Goal: Task Accomplishment & Management: Manage account settings

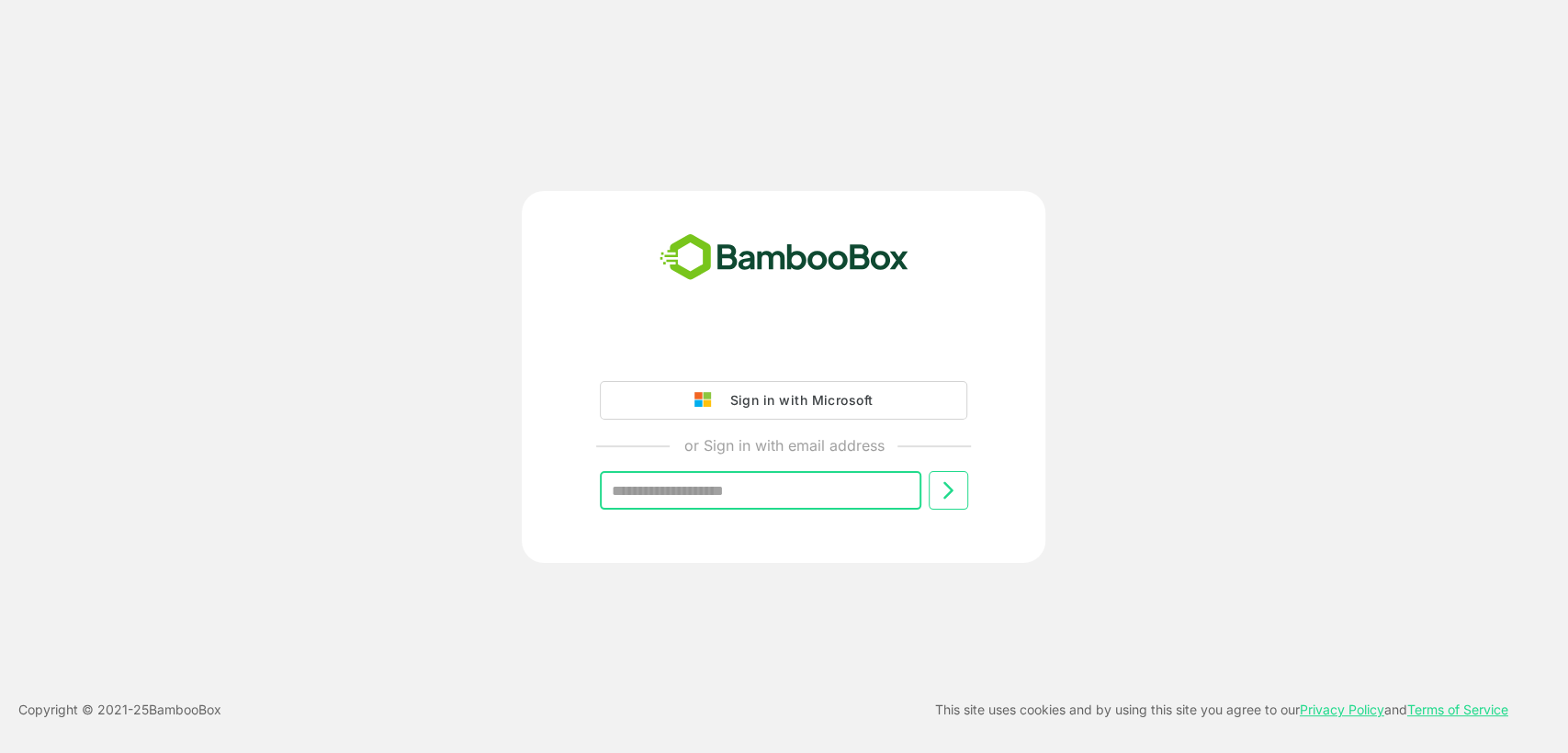
click at [828, 478] on input "text" at bounding box center [760, 490] width 322 height 39
type input "**********"
click at [934, 494] on button at bounding box center [948, 490] width 40 height 39
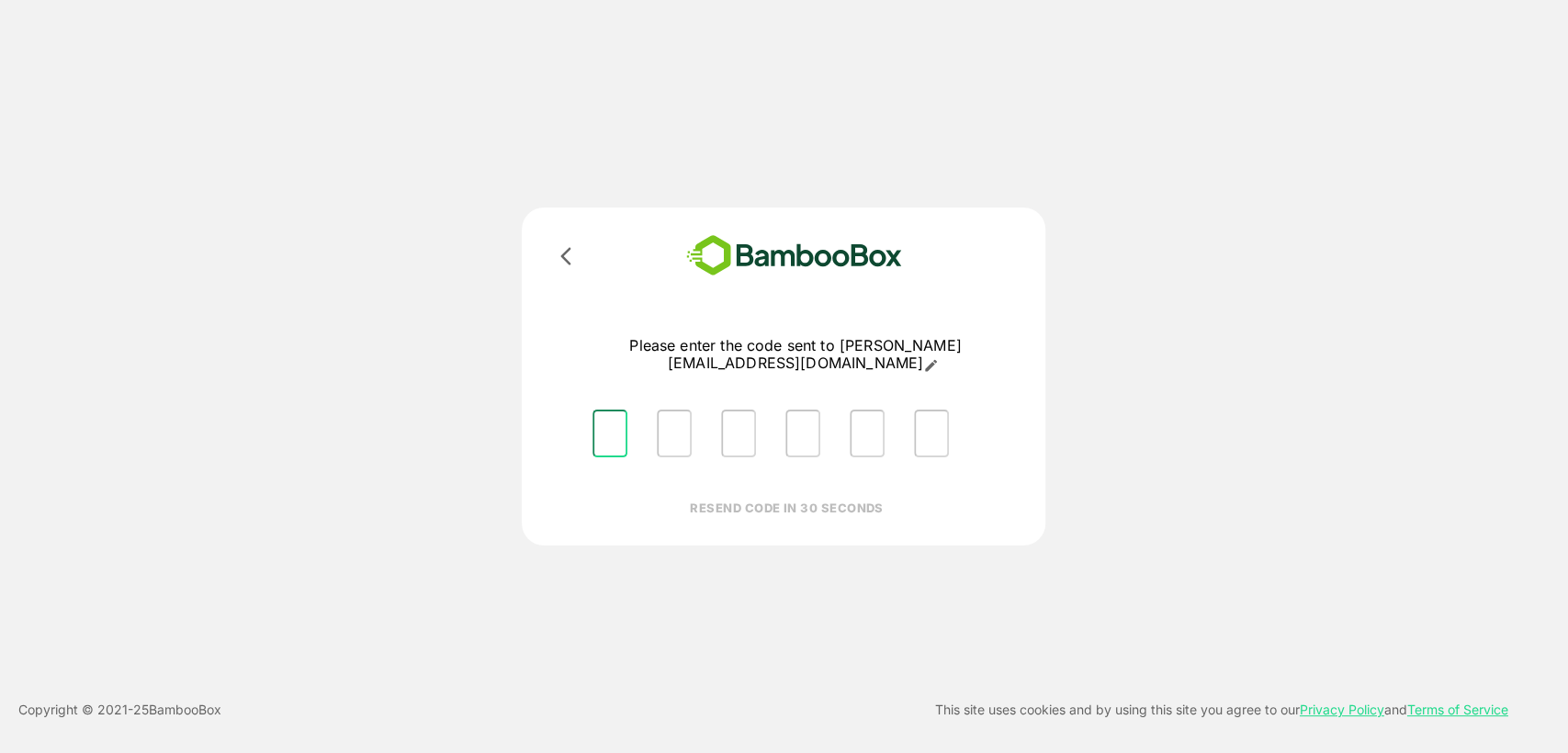
click at [603, 421] on input "Please enter OTP character 1" at bounding box center [610, 433] width 35 height 47
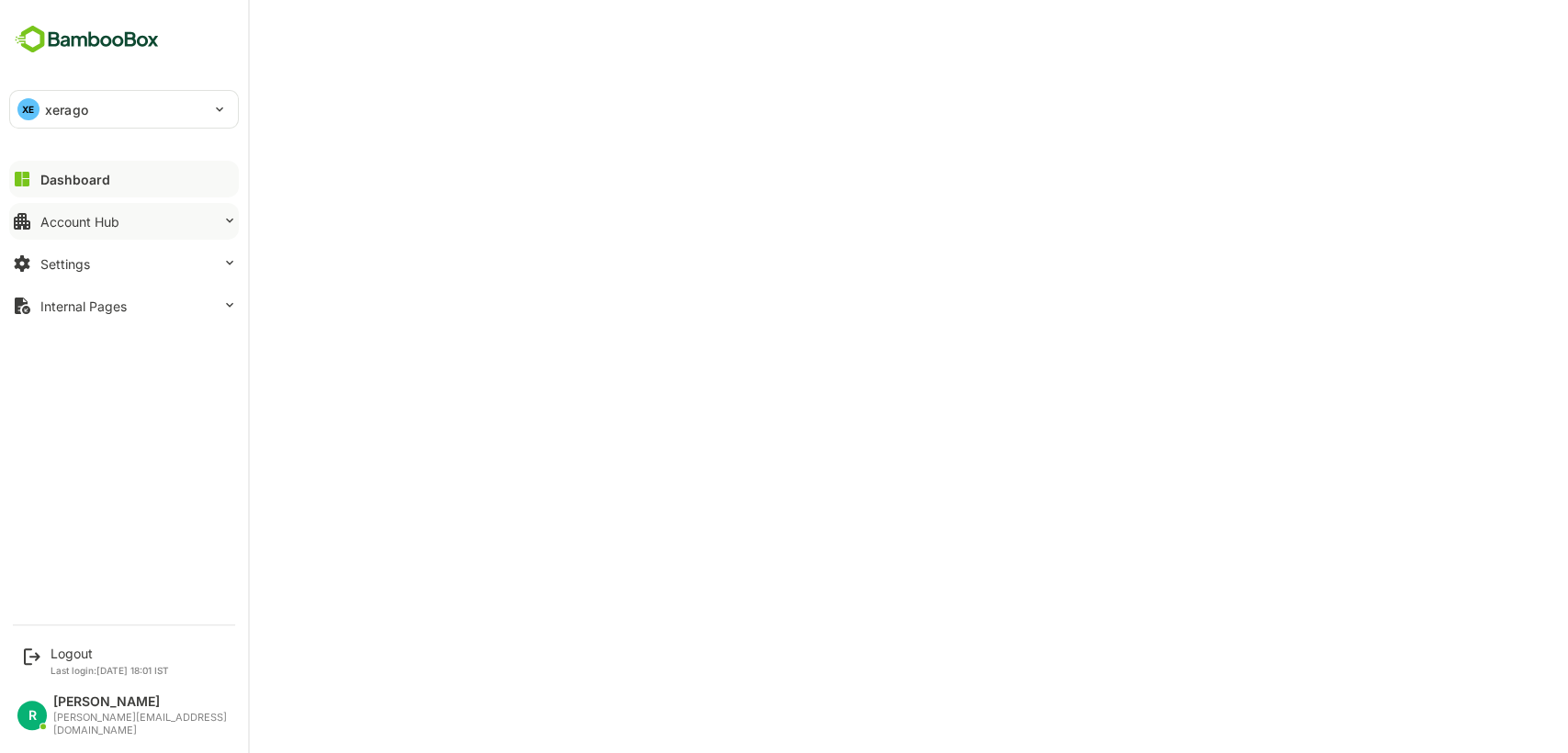
click at [100, 226] on div "Account Hub" at bounding box center [80, 222] width 79 height 16
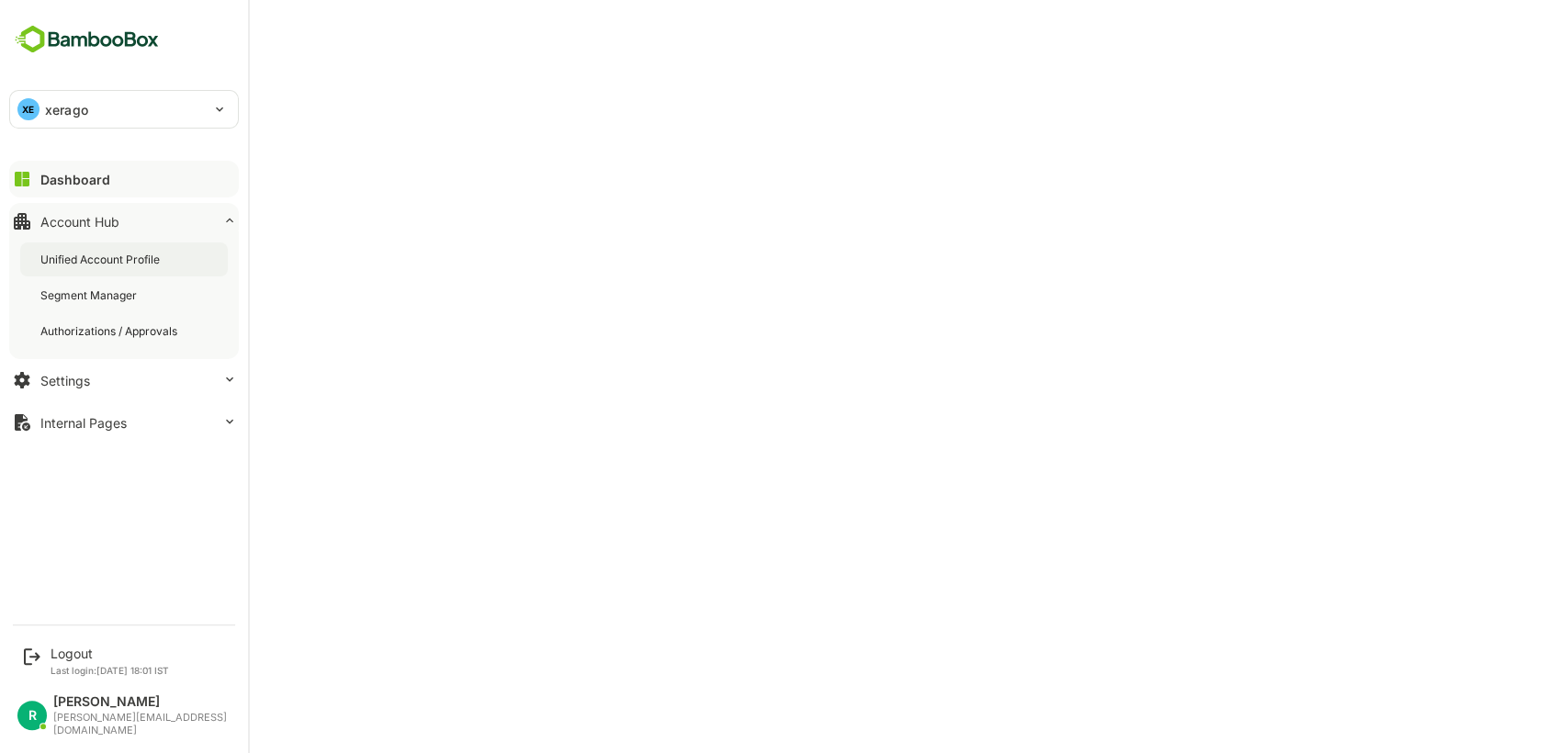
click at [113, 274] on div "Unified Account Profile" at bounding box center [124, 259] width 208 height 34
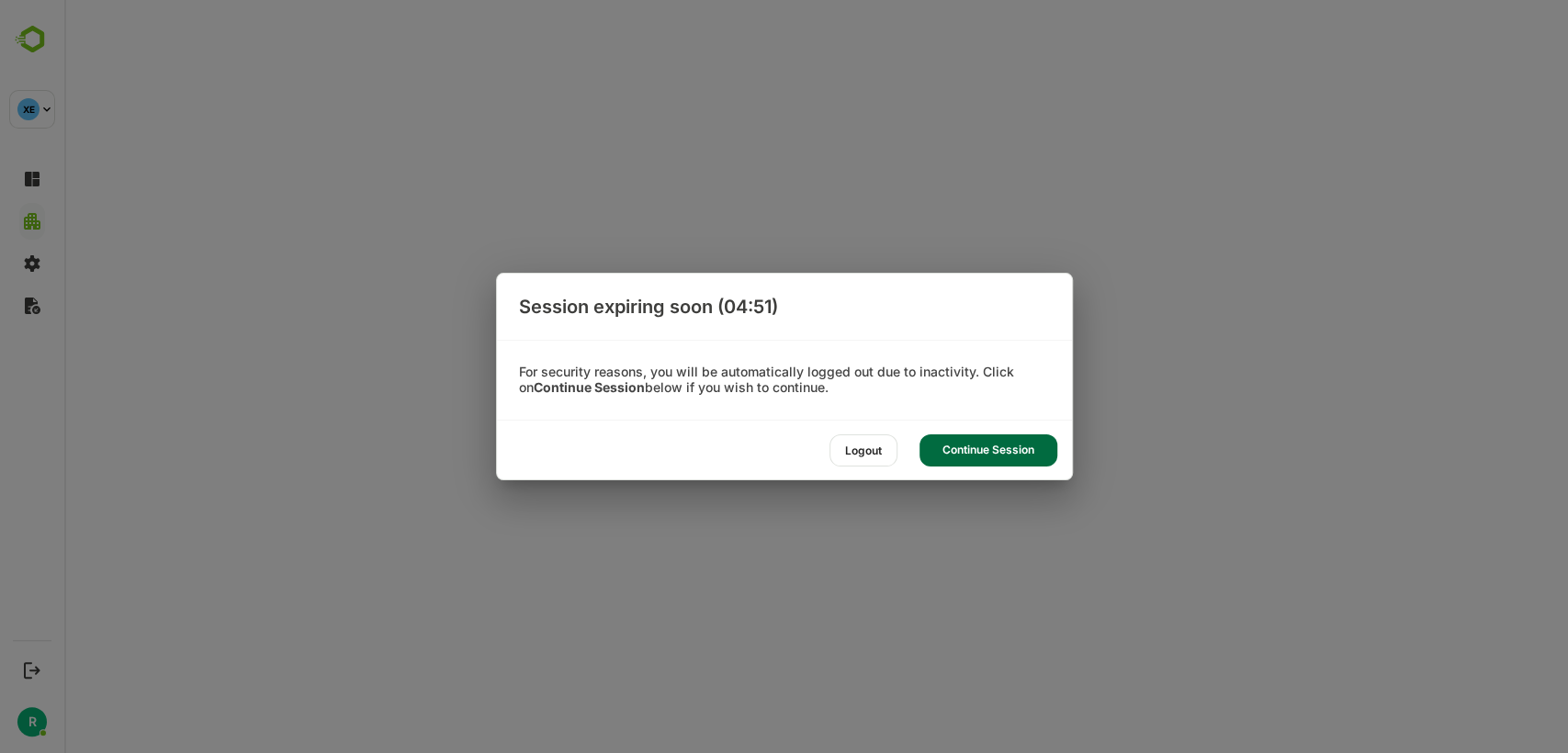
click at [959, 448] on div "Continue Session" at bounding box center [988, 450] width 138 height 32
